Goal: Check status: Check status

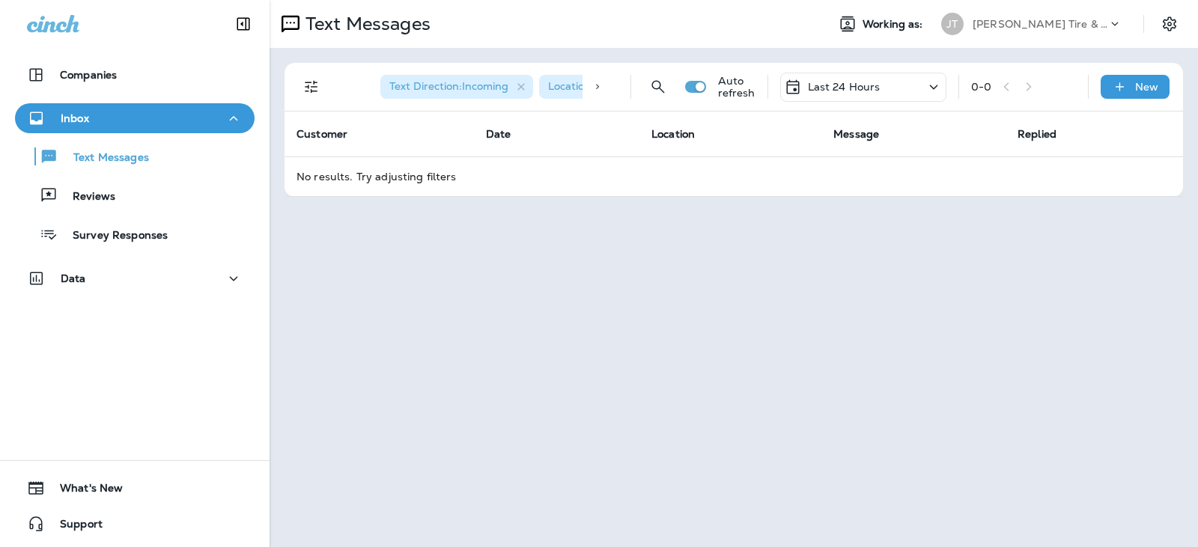
click at [864, 79] on div "Last 24 Hours" at bounding box center [832, 87] width 97 height 18
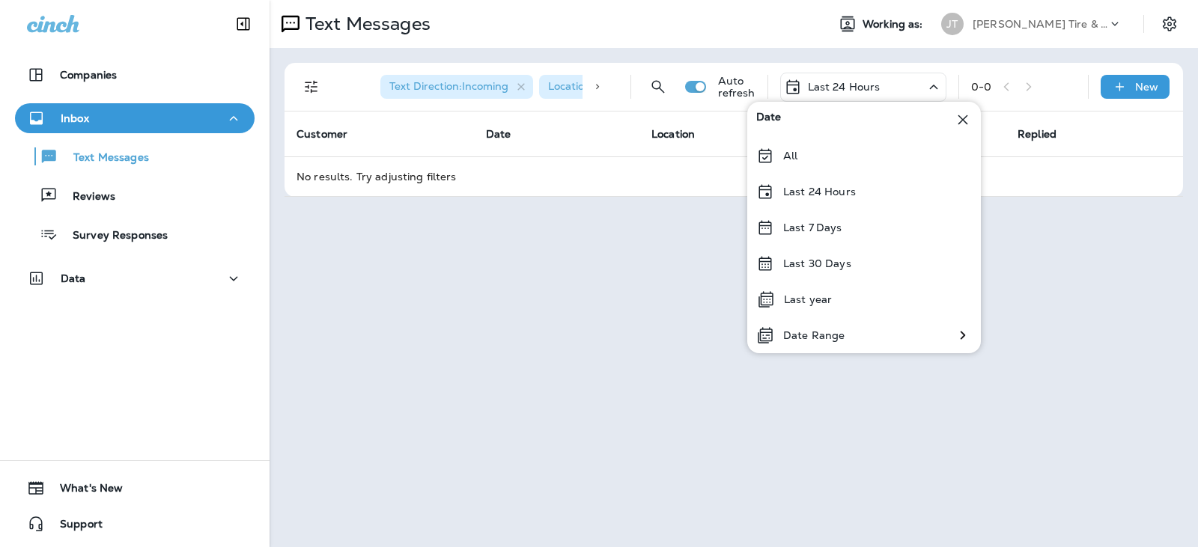
click at [809, 186] on p "Last 24 Hours" at bounding box center [819, 192] width 73 height 12
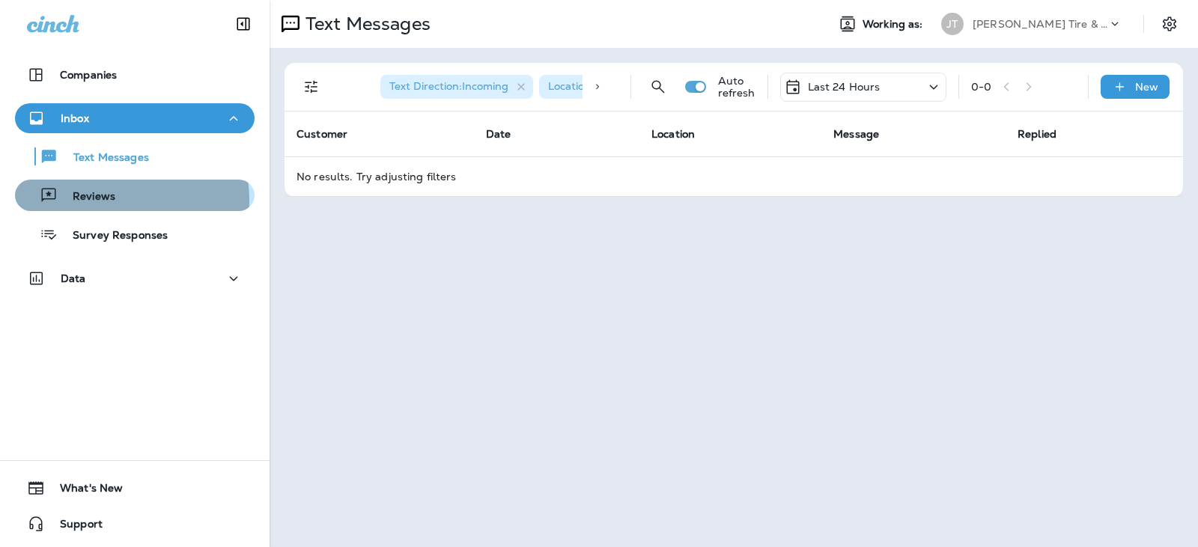
click at [122, 200] on div "Reviews" at bounding box center [135, 195] width 228 height 22
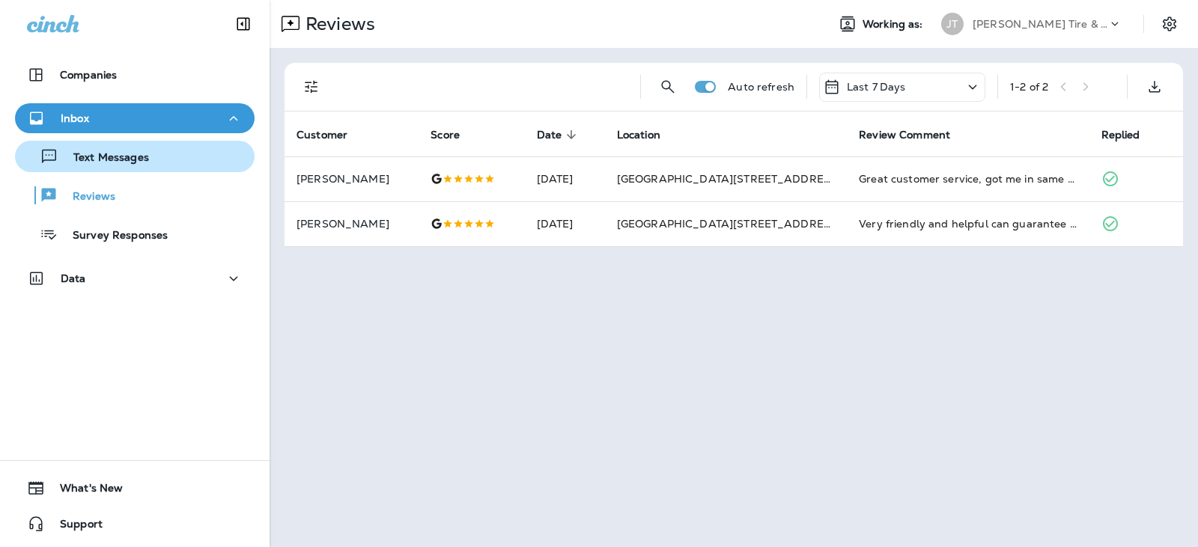
click at [140, 160] on p "Text Messages" at bounding box center [103, 158] width 91 height 14
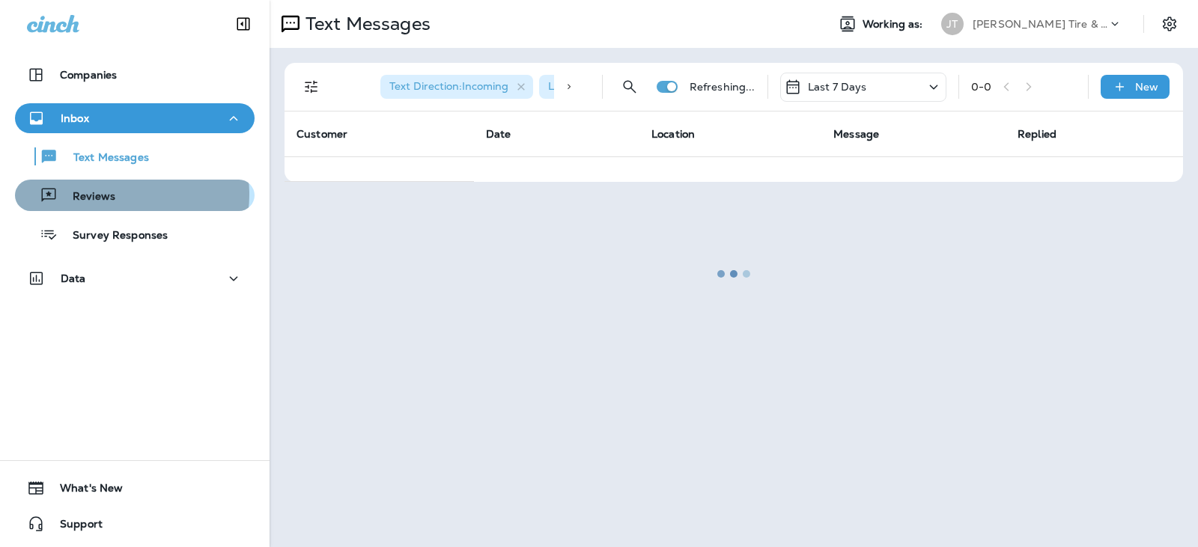
click at [123, 195] on div "Reviews" at bounding box center [135, 195] width 228 height 22
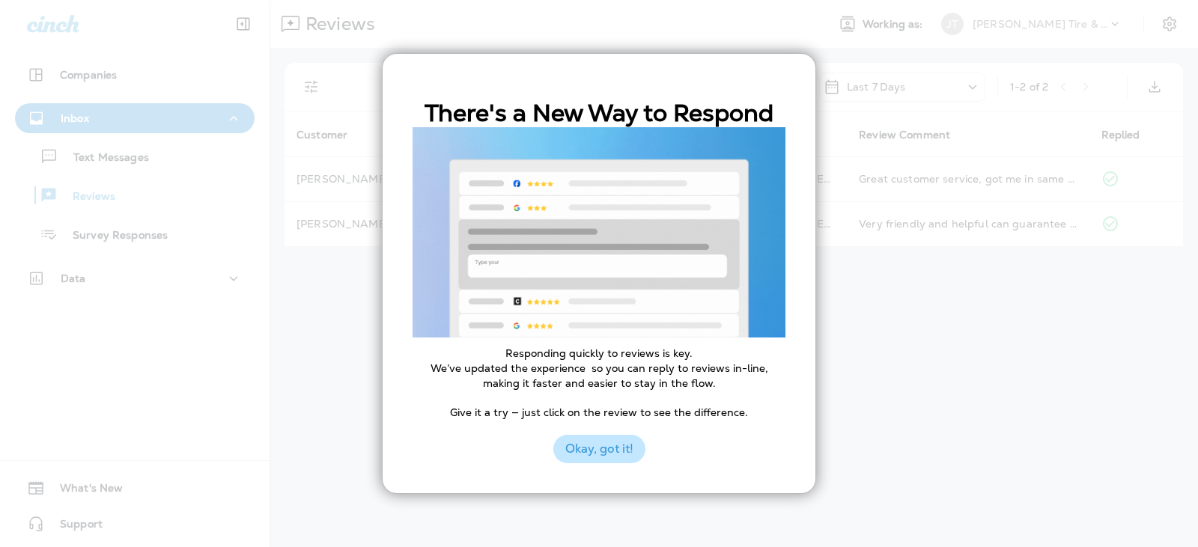
click at [607, 459] on button "Okay, got it!" at bounding box center [599, 449] width 92 height 28
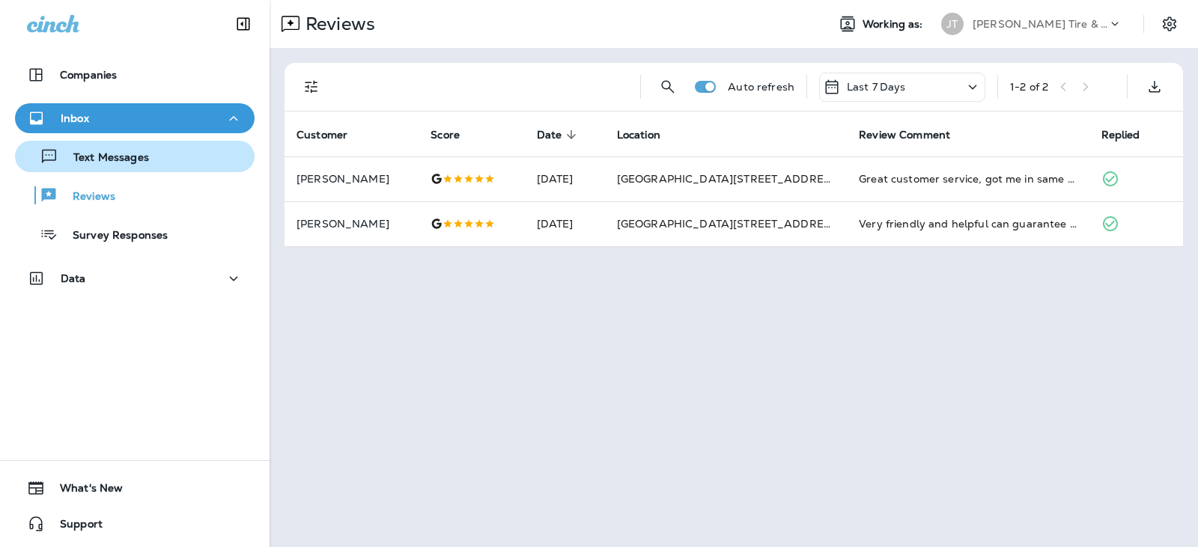
click at [147, 163] on p "Text Messages" at bounding box center [103, 158] width 91 height 14
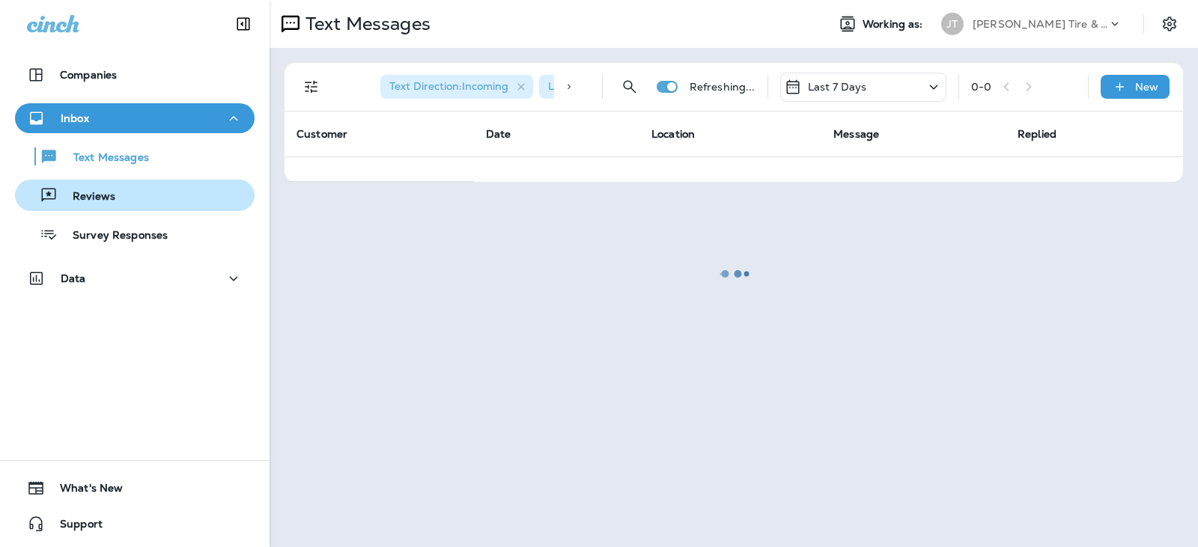
click at [127, 196] on div "Reviews" at bounding box center [135, 195] width 228 height 22
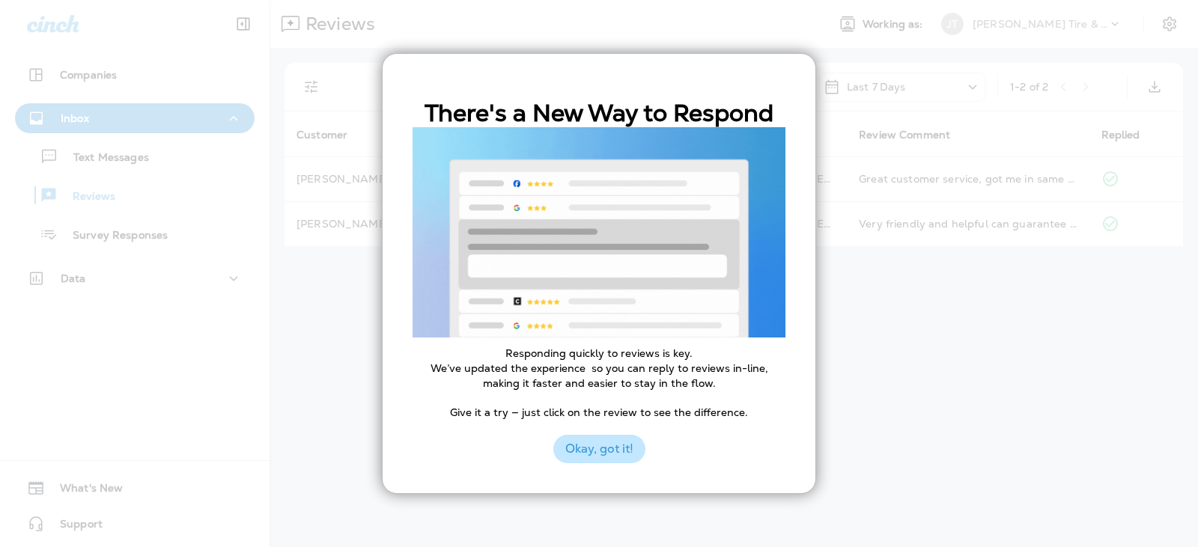
click at [577, 446] on button "Okay, got it!" at bounding box center [599, 449] width 92 height 28
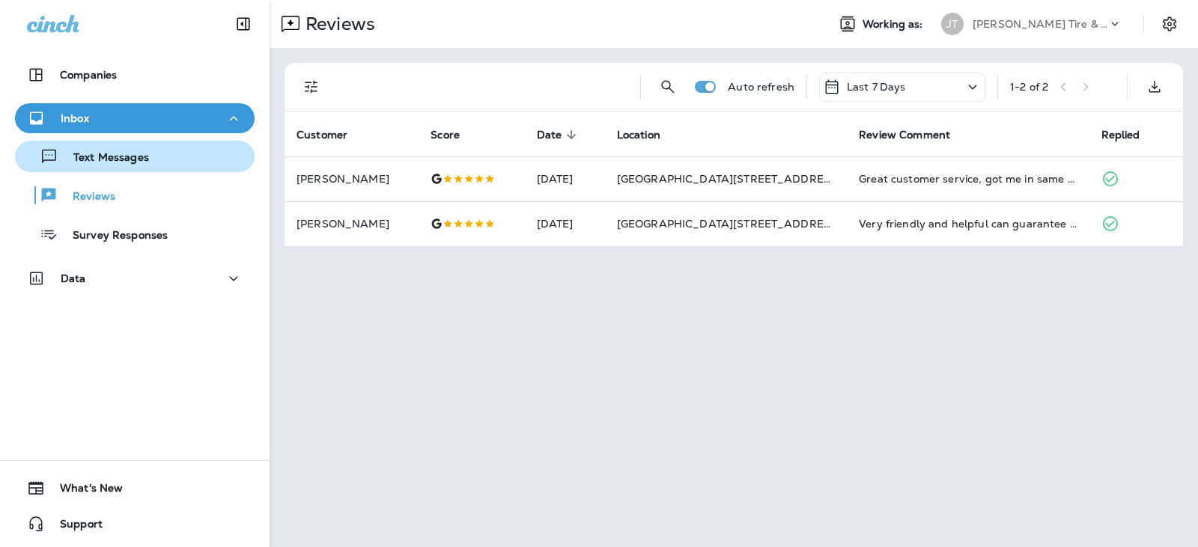
click at [148, 160] on div "Text Messages" at bounding box center [135, 156] width 228 height 22
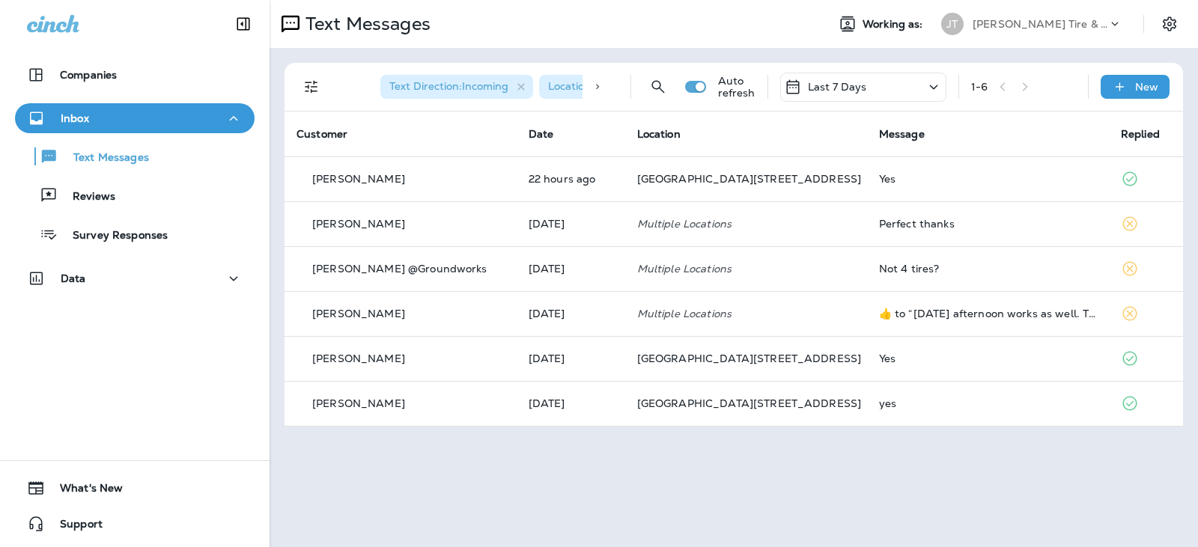
click at [884, 83] on div "Last 7 Days" at bounding box center [863, 87] width 166 height 29
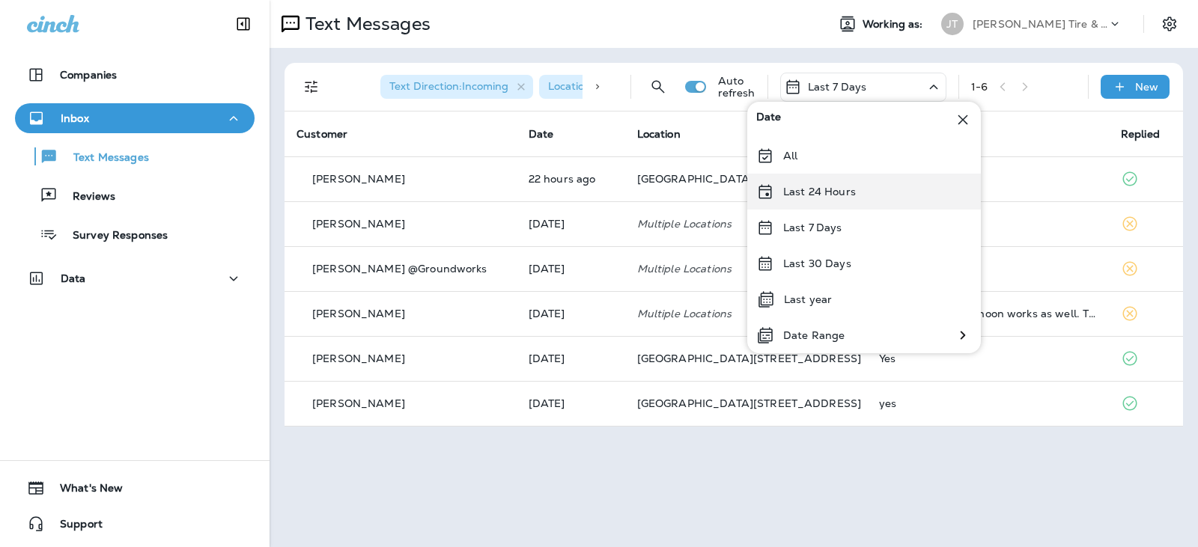
click at [866, 191] on div "Last 24 Hours" at bounding box center [864, 192] width 234 height 36
